Goal: Information Seeking & Learning: Learn about a topic

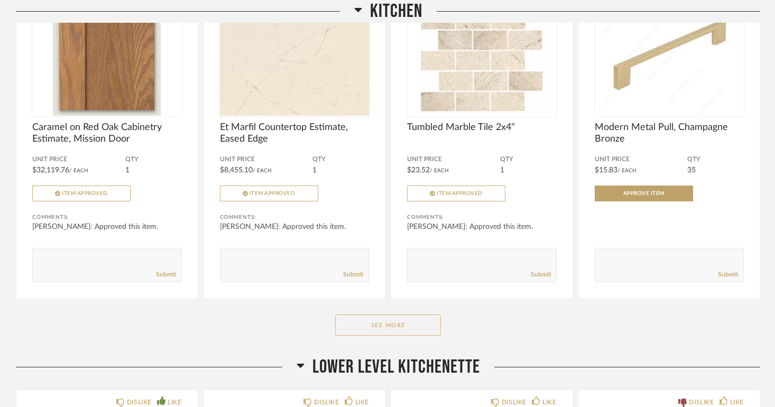
scroll to position [620, 0]
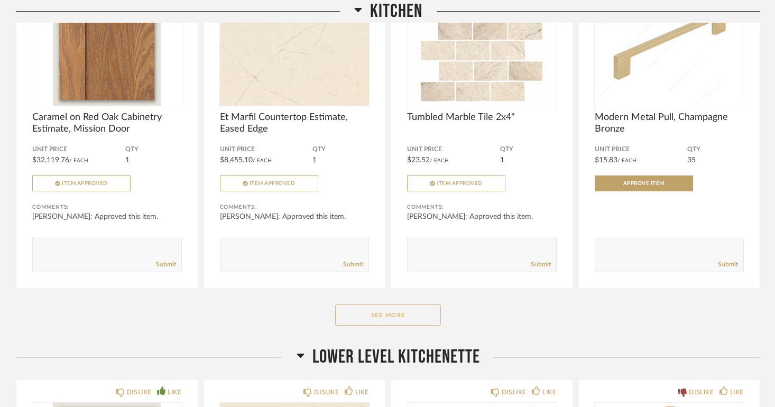
click at [391, 319] on button "See More" at bounding box center [388, 314] width 106 height 21
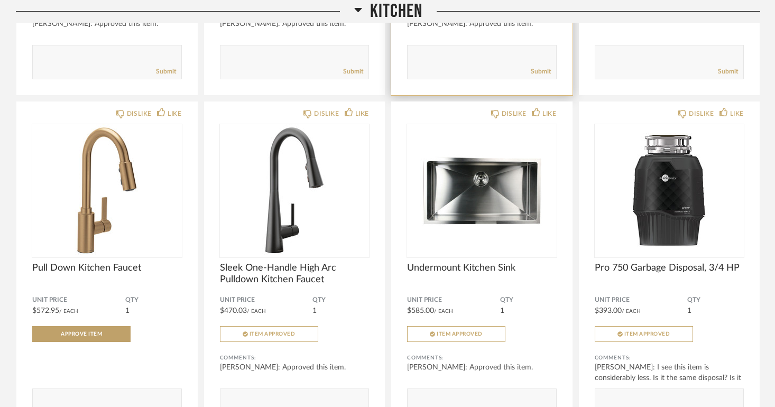
scroll to position [884, 0]
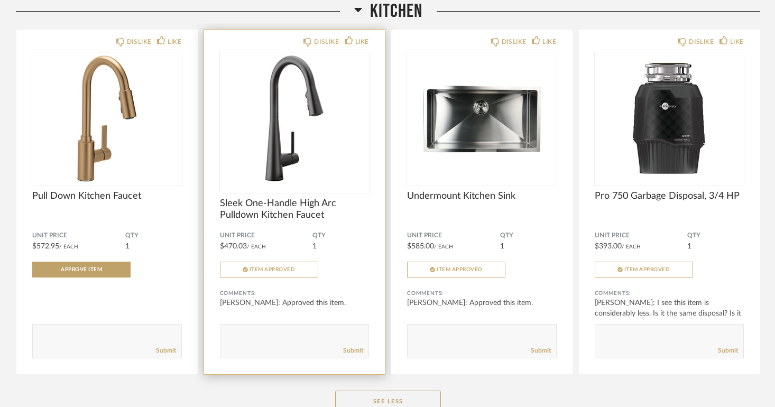
click at [322, 165] on img "0" at bounding box center [295, 118] width 150 height 132
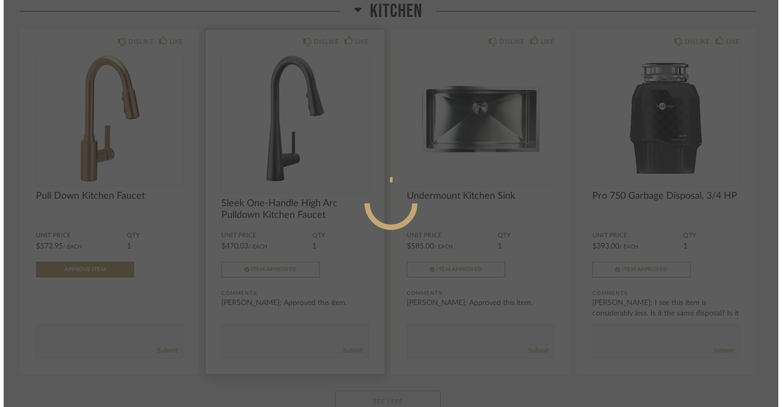
scroll to position [0, 0]
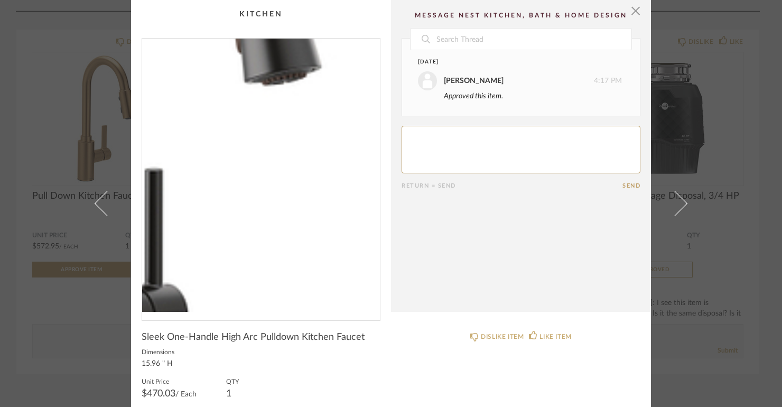
click at [290, 201] on img "0" at bounding box center [261, 175] width 238 height 273
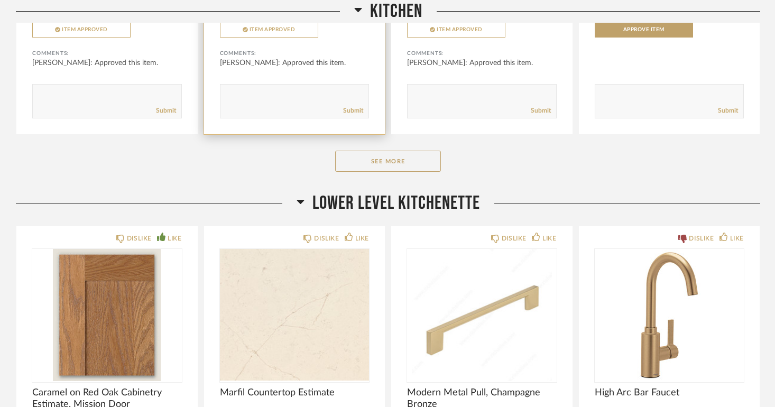
scroll to position [774, 0]
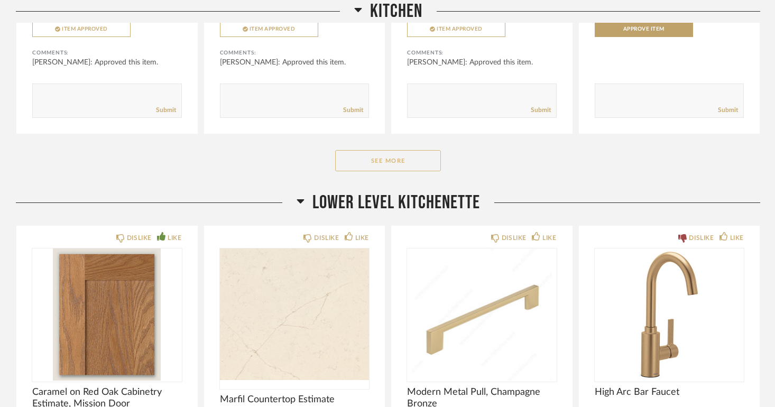
click at [390, 162] on button "See More" at bounding box center [388, 160] width 106 height 21
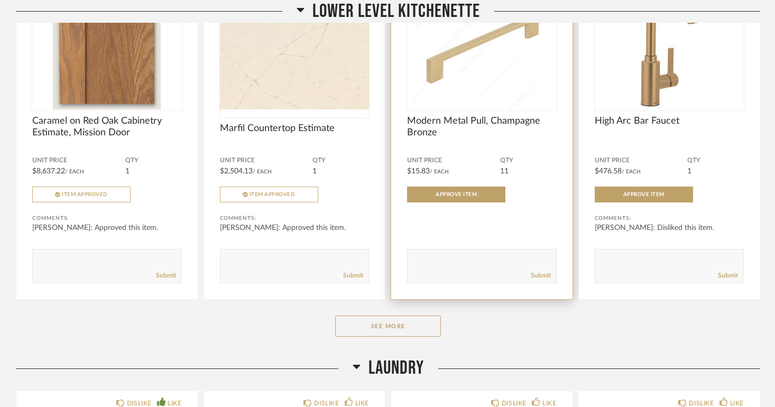
scroll to position [1412, 0]
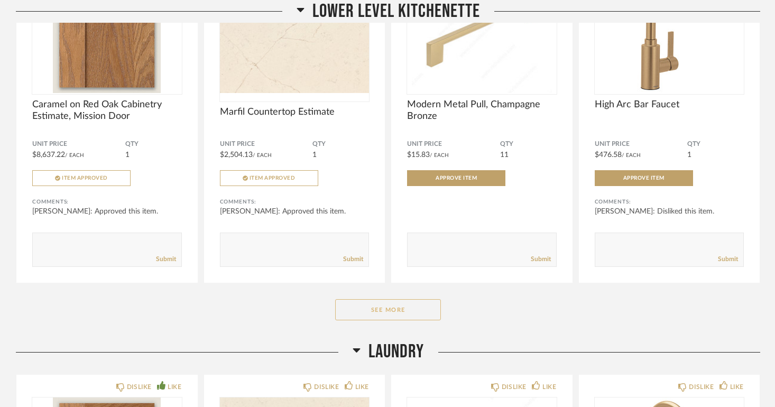
click at [394, 311] on button "See More" at bounding box center [388, 309] width 106 height 21
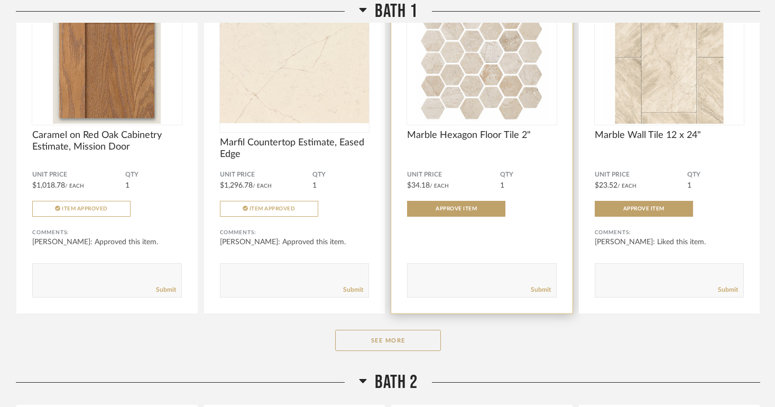
scroll to position [2633, 0]
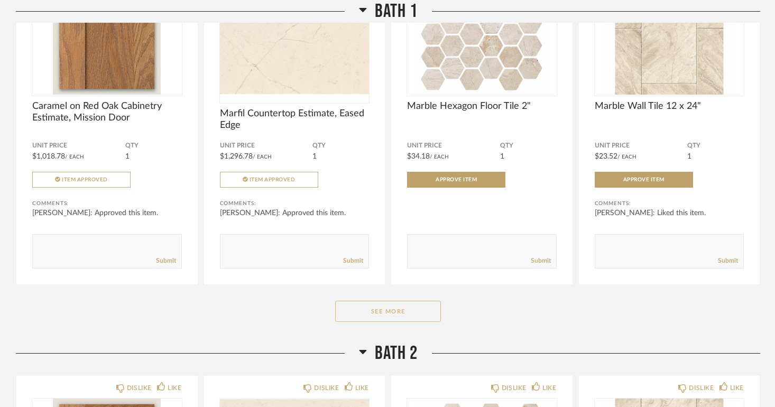
click at [392, 313] on button "See More" at bounding box center [388, 311] width 106 height 21
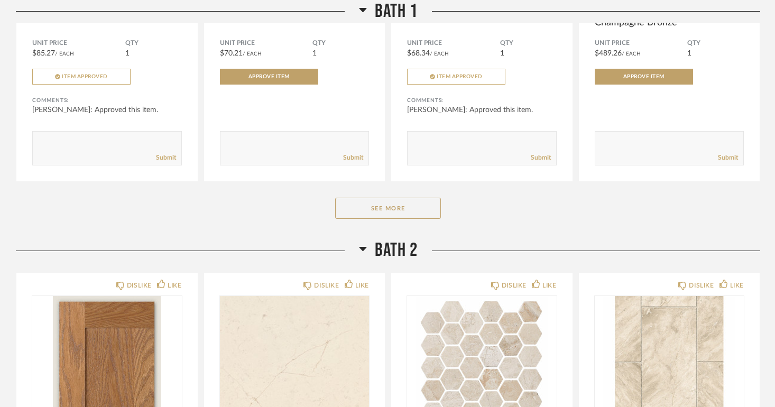
scroll to position [4131, 0]
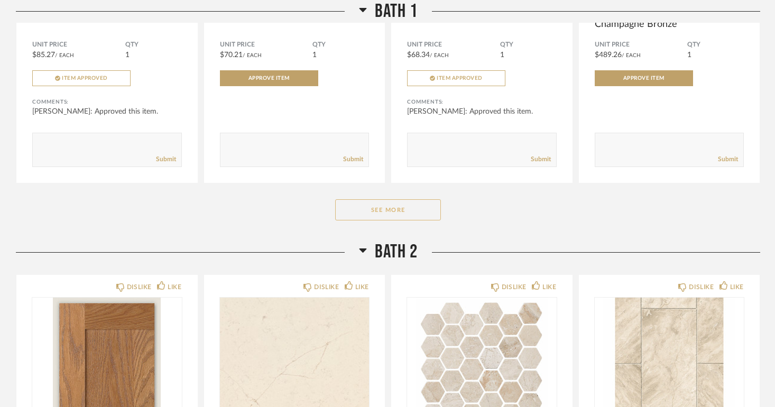
click at [394, 211] on button "See More" at bounding box center [388, 209] width 106 height 21
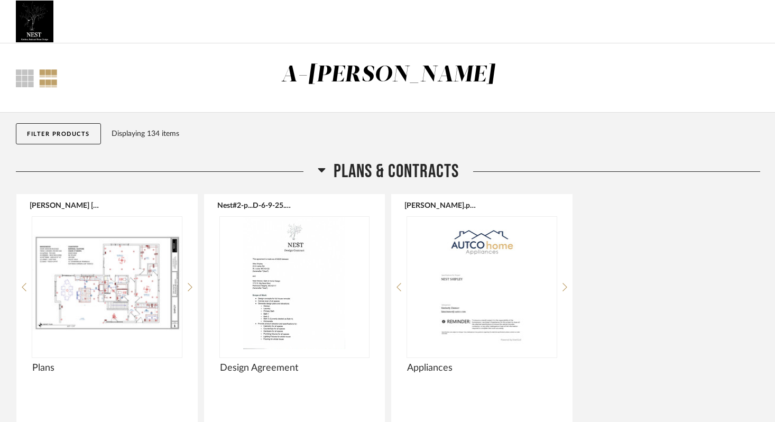
scroll to position [0, 0]
